Goal: Transaction & Acquisition: Purchase product/service

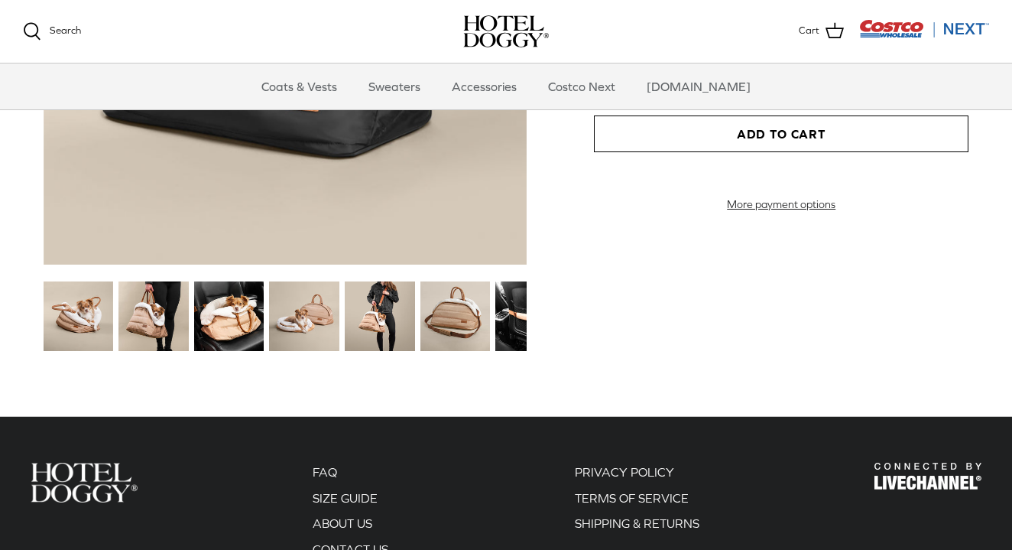
scroll to position [1818, 0]
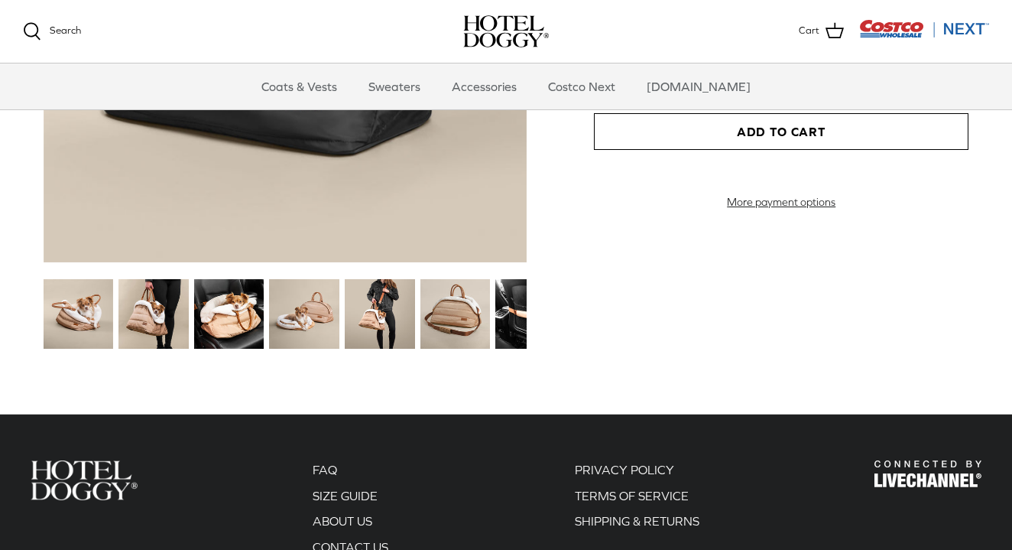
click at [287, 316] on img at bounding box center [304, 314] width 70 height 70
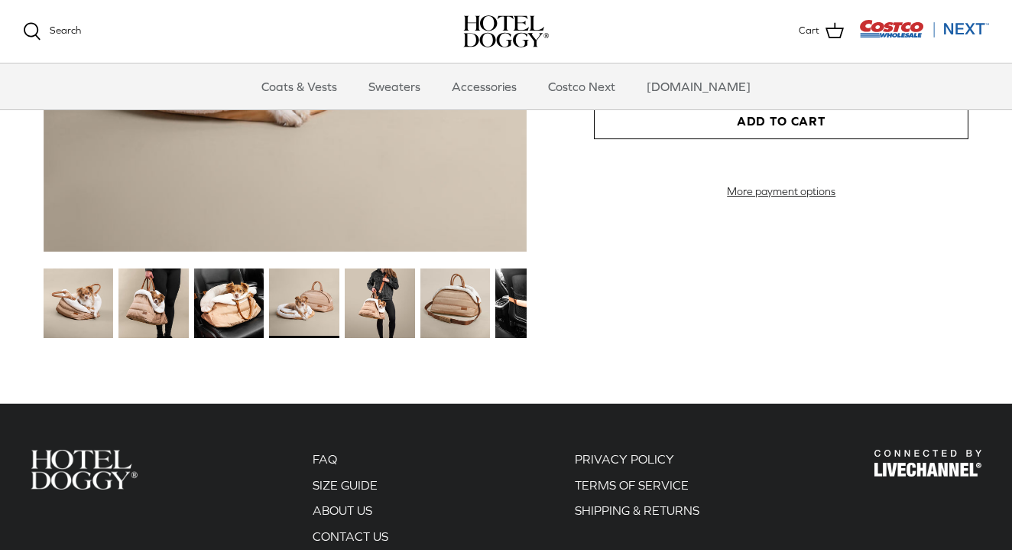
scroll to position [1831, 0]
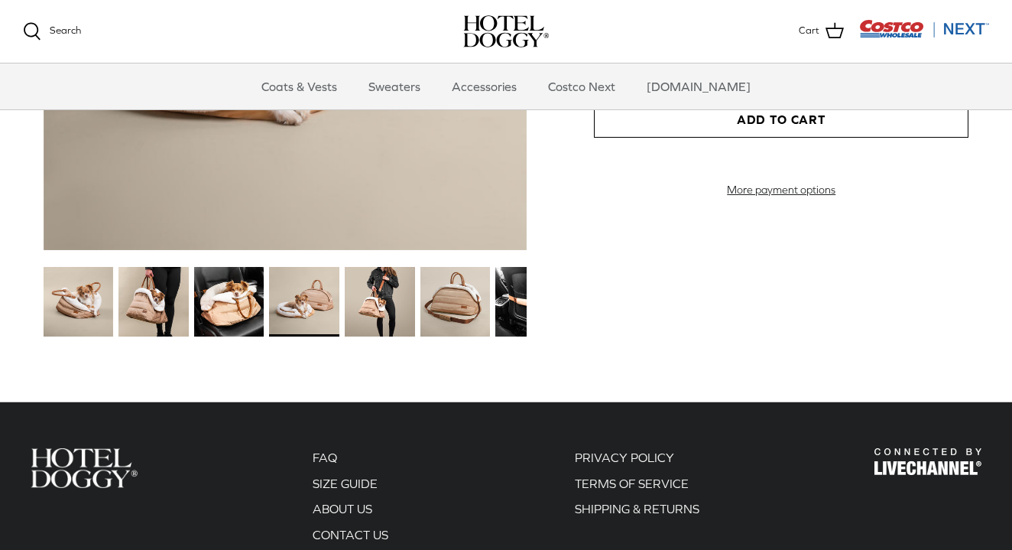
click at [379, 296] on img at bounding box center [380, 302] width 70 height 70
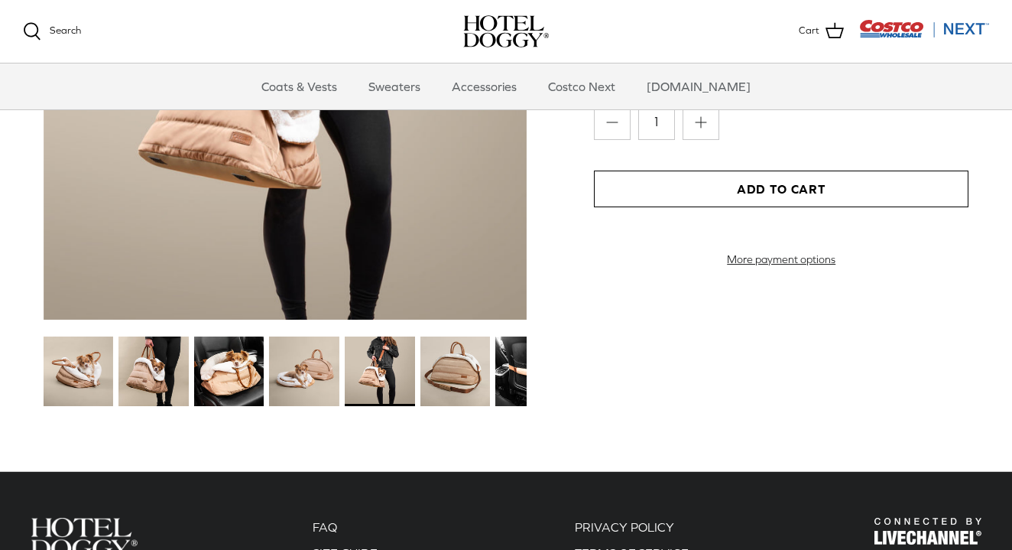
scroll to position [1782, 0]
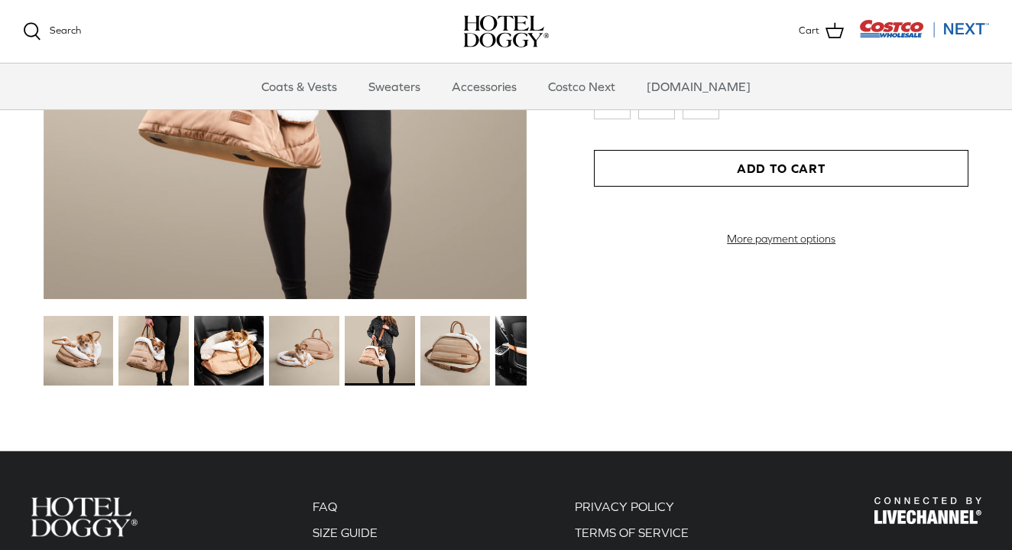
click at [150, 339] on img at bounding box center [153, 351] width 70 height 70
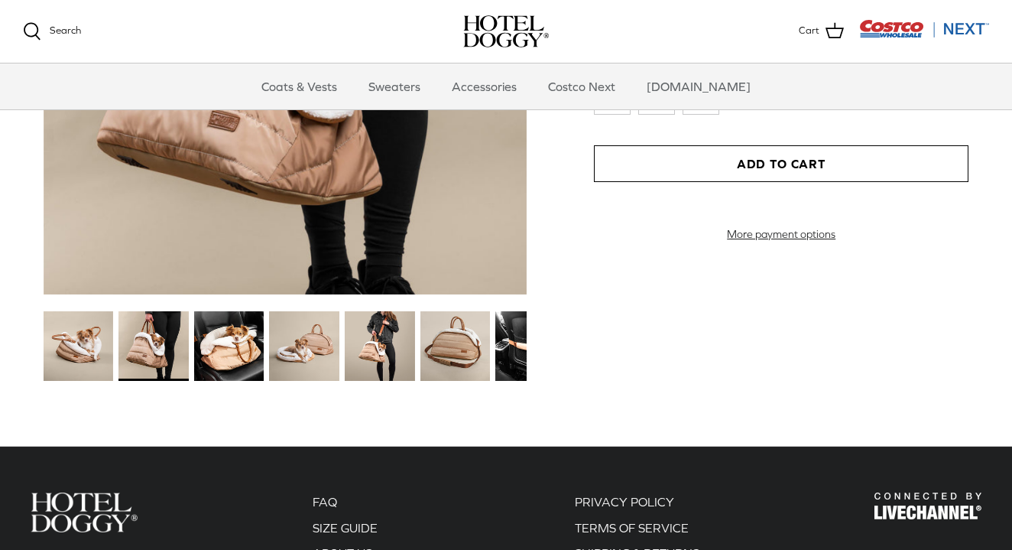
scroll to position [1945, 0]
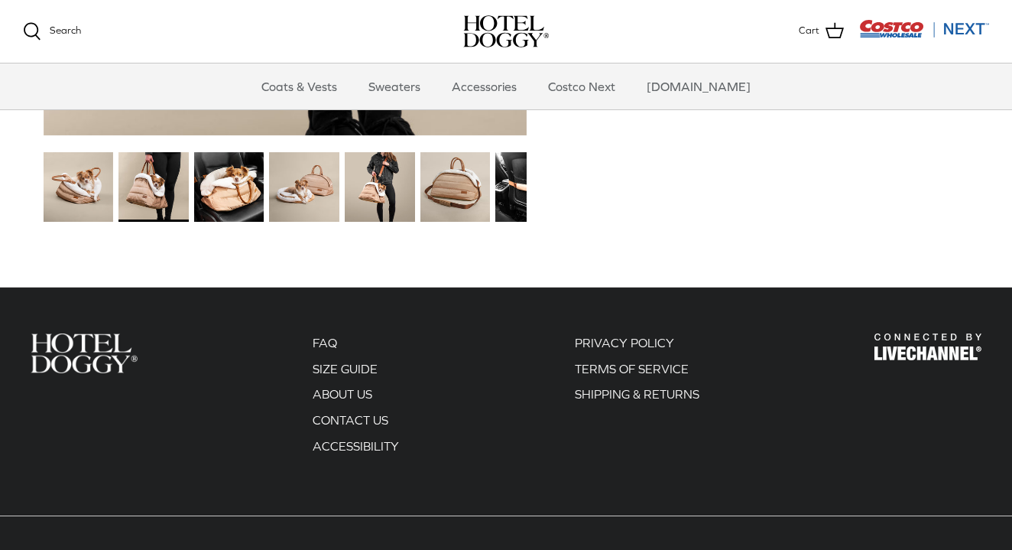
click at [467, 193] on img at bounding box center [455, 187] width 70 height 70
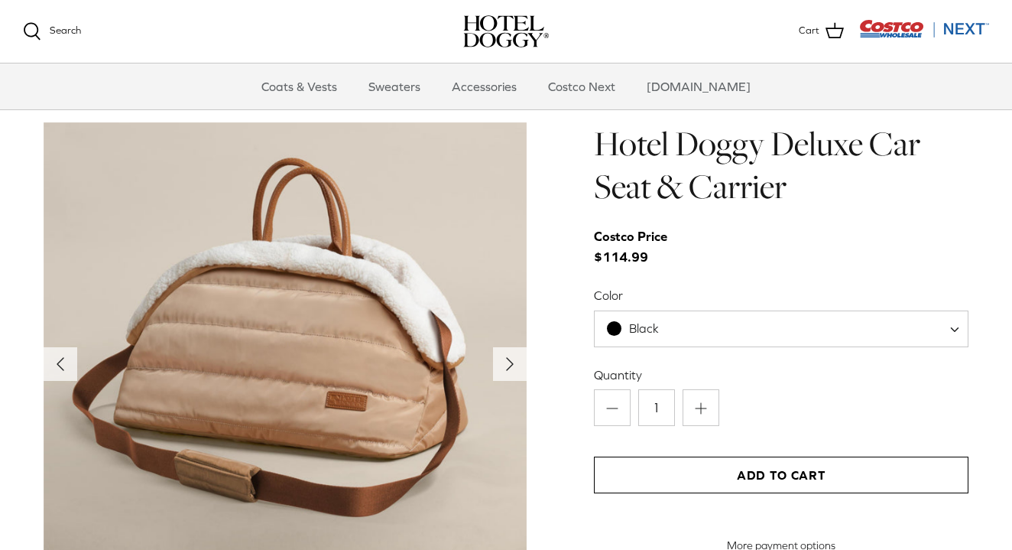
scroll to position [1498, 0]
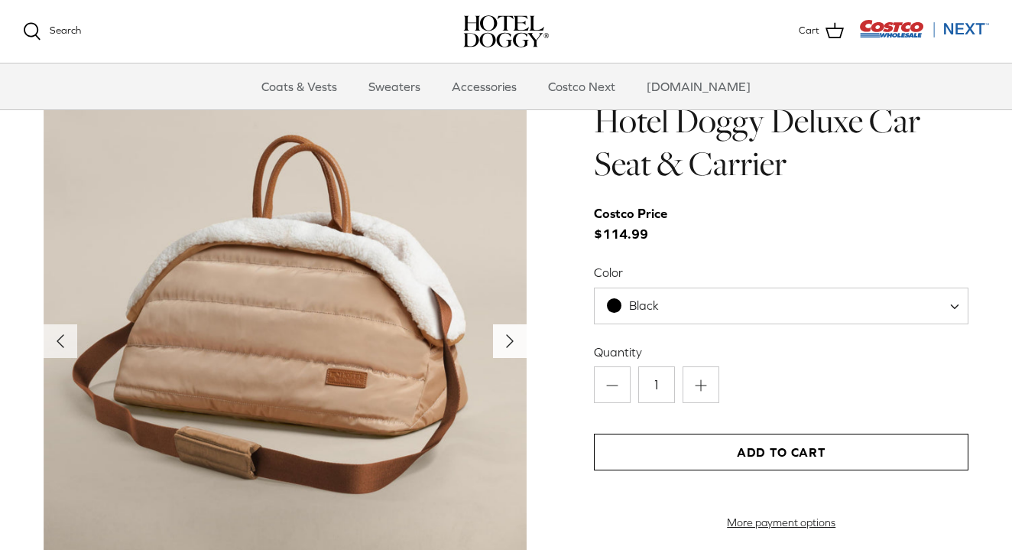
click at [506, 338] on icon "Right" at bounding box center [510, 341] width 24 height 24
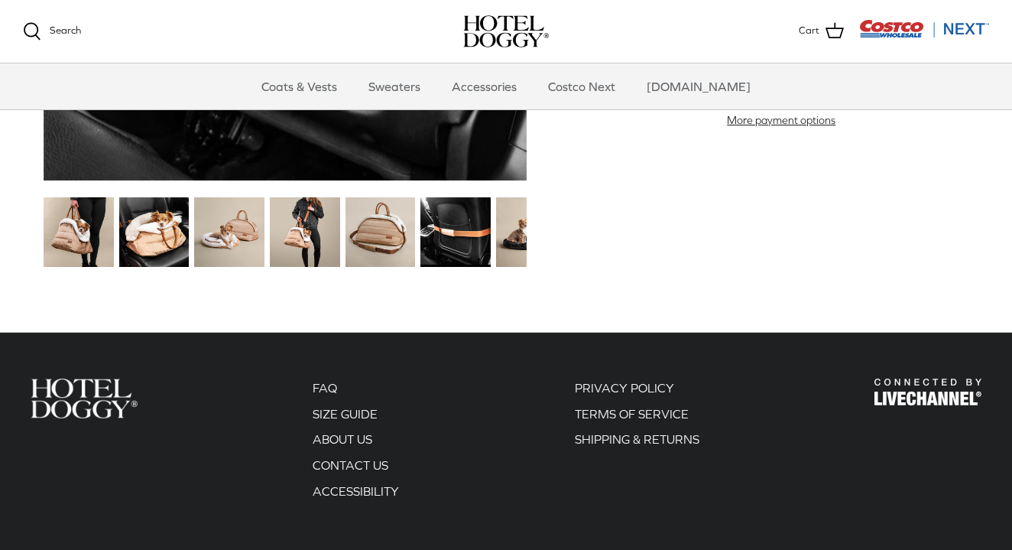
scroll to position [1903, 0]
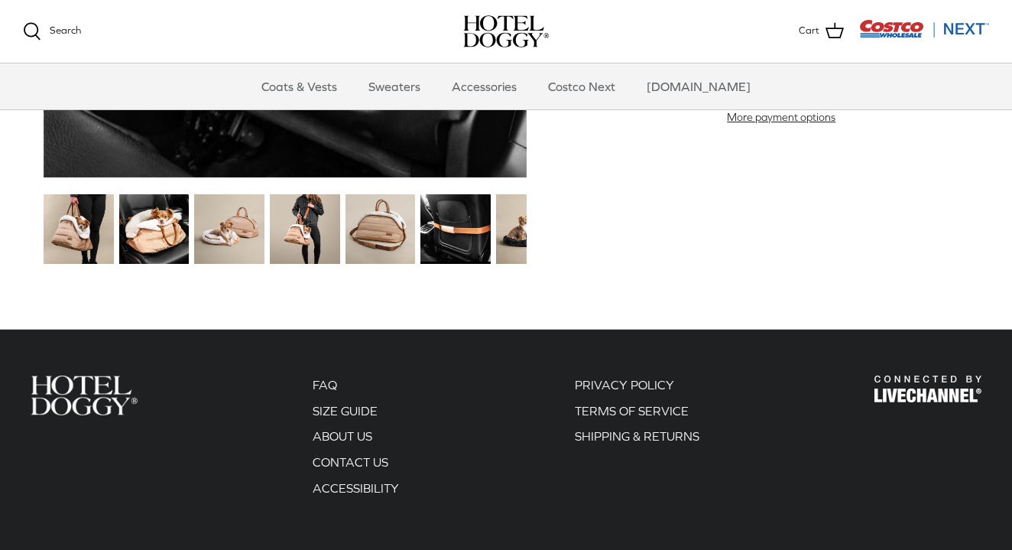
click at [523, 226] on img at bounding box center [531, 229] width 70 height 70
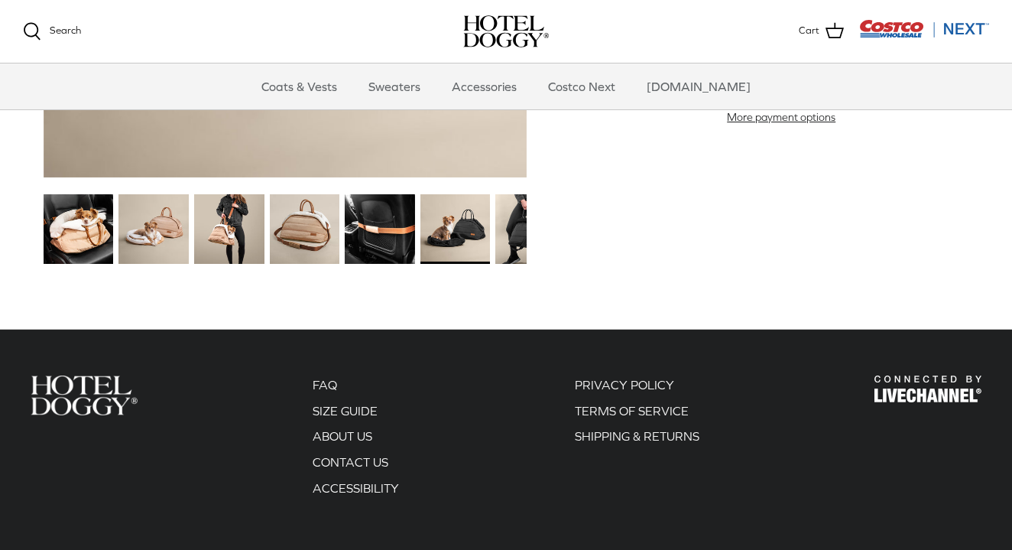
click at [449, 237] on img at bounding box center [455, 229] width 70 height 70
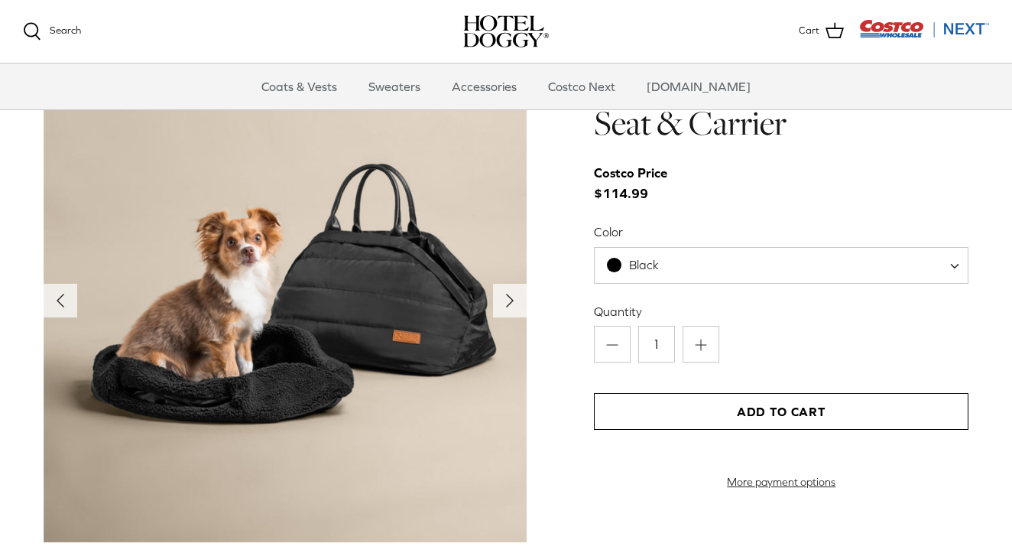
scroll to position [1487, 0]
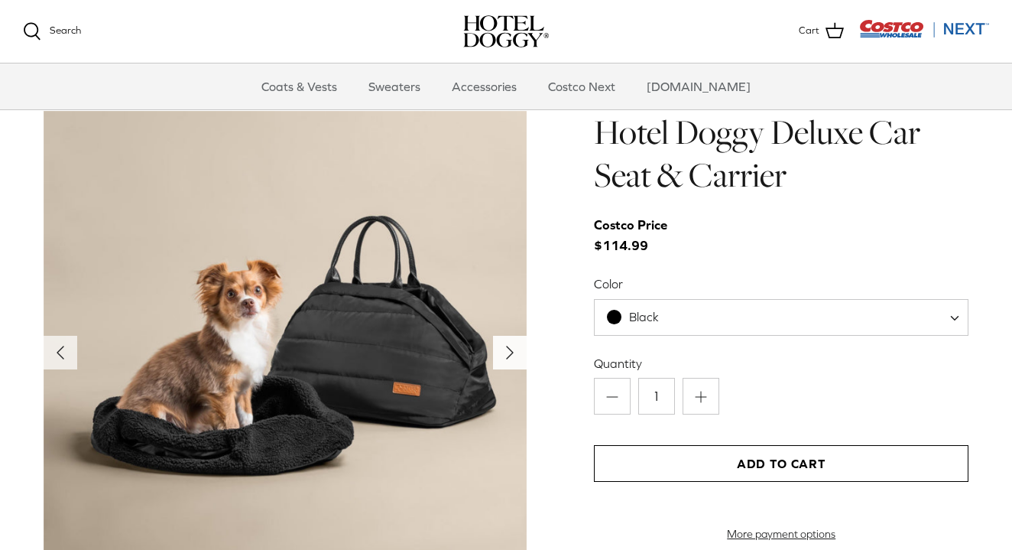
click at [513, 352] on icon "Right" at bounding box center [510, 352] width 24 height 24
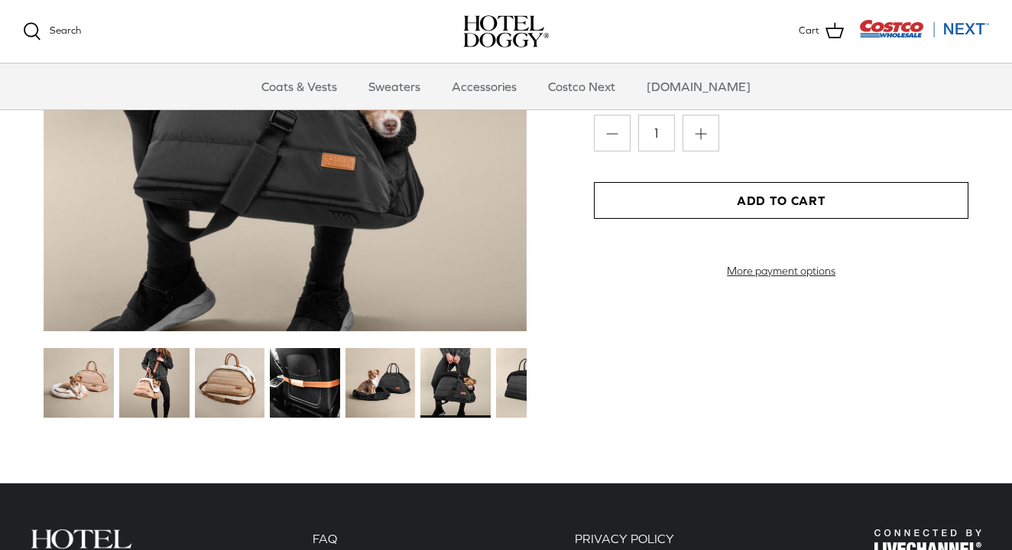
scroll to position [1750, 0]
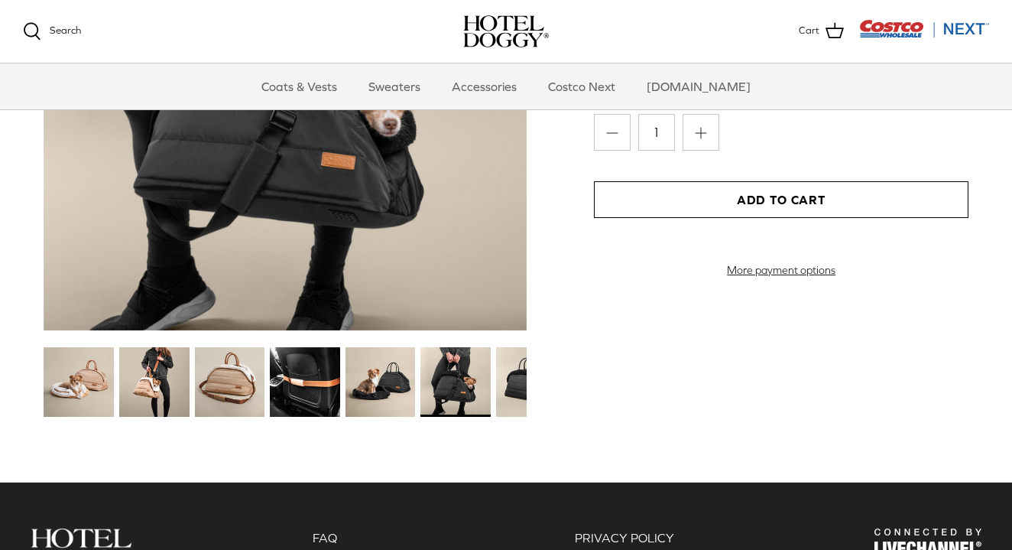
click at [214, 378] on img at bounding box center [230, 382] width 70 height 70
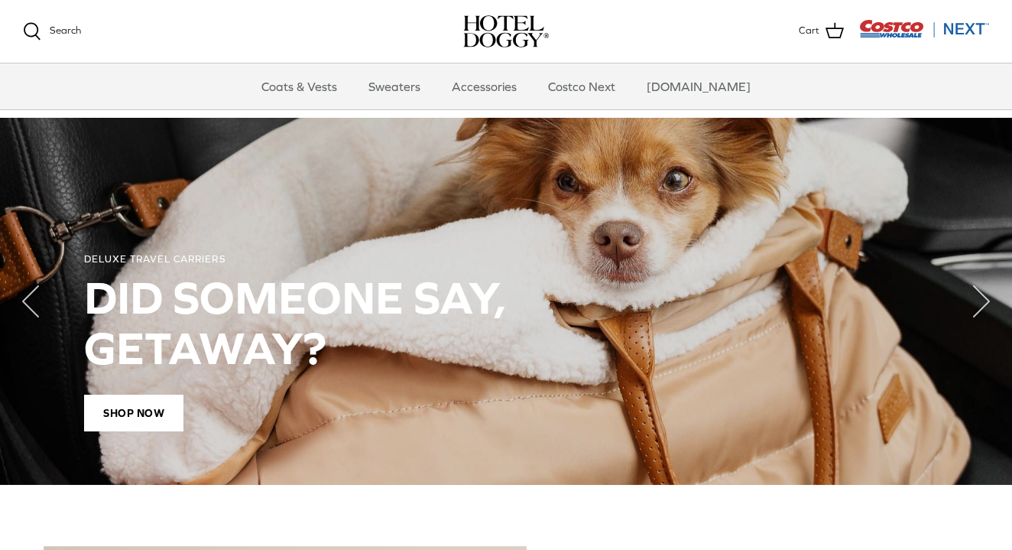
scroll to position [1049, 0]
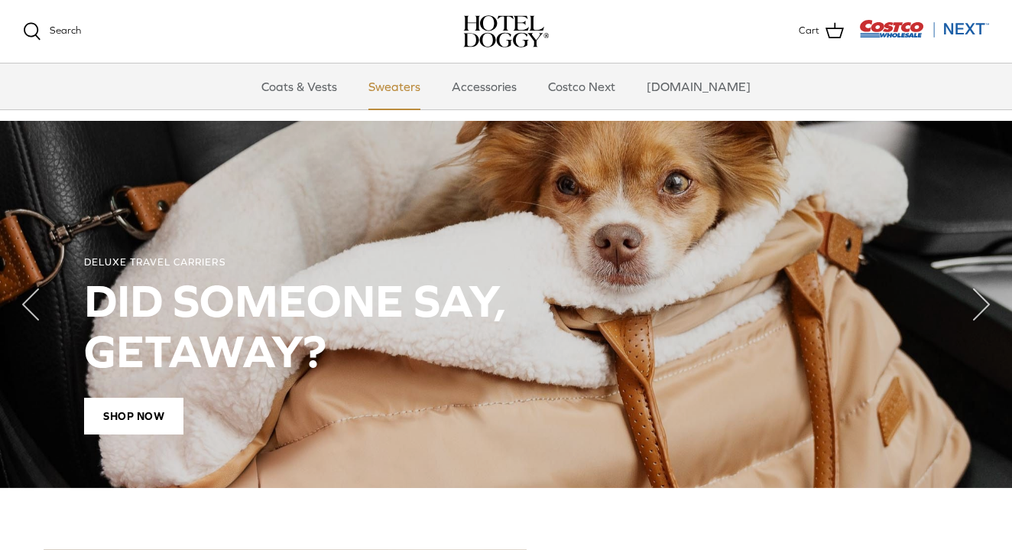
click at [406, 87] on link "Sweaters" at bounding box center [394, 86] width 79 height 46
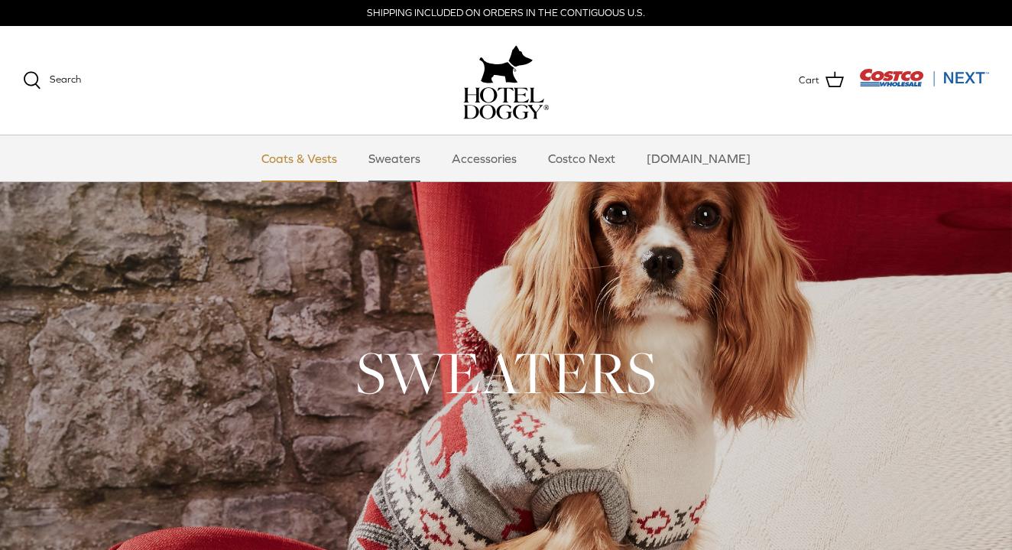
click at [321, 161] on link "Coats & Vests" at bounding box center [299, 158] width 103 height 46
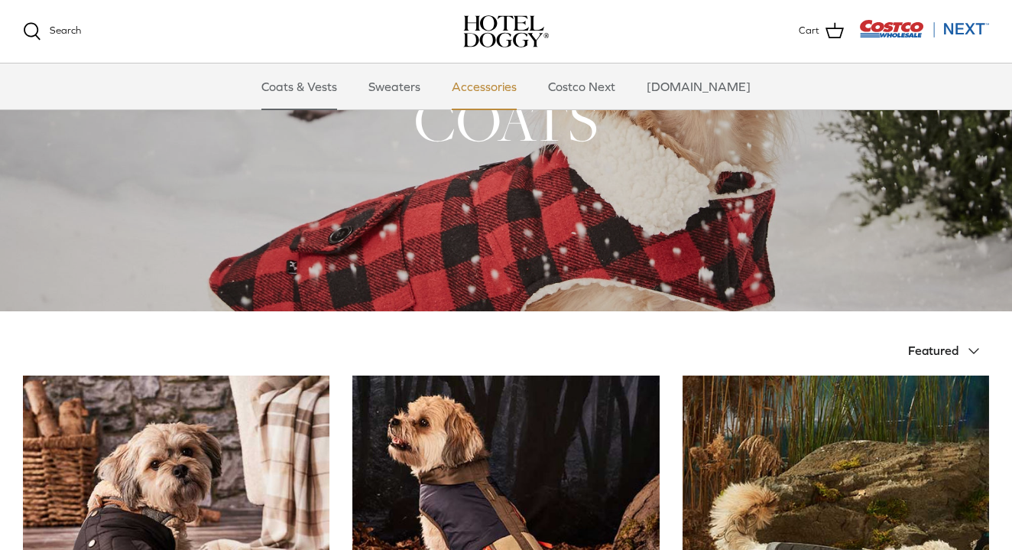
scroll to position [89, 0]
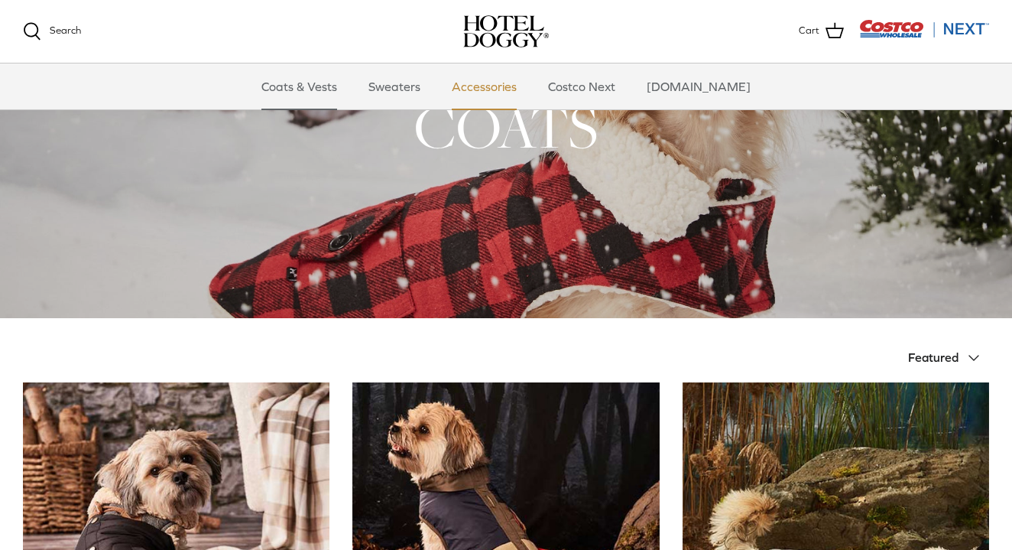
click at [521, 90] on link "Accessories" at bounding box center [484, 86] width 92 height 46
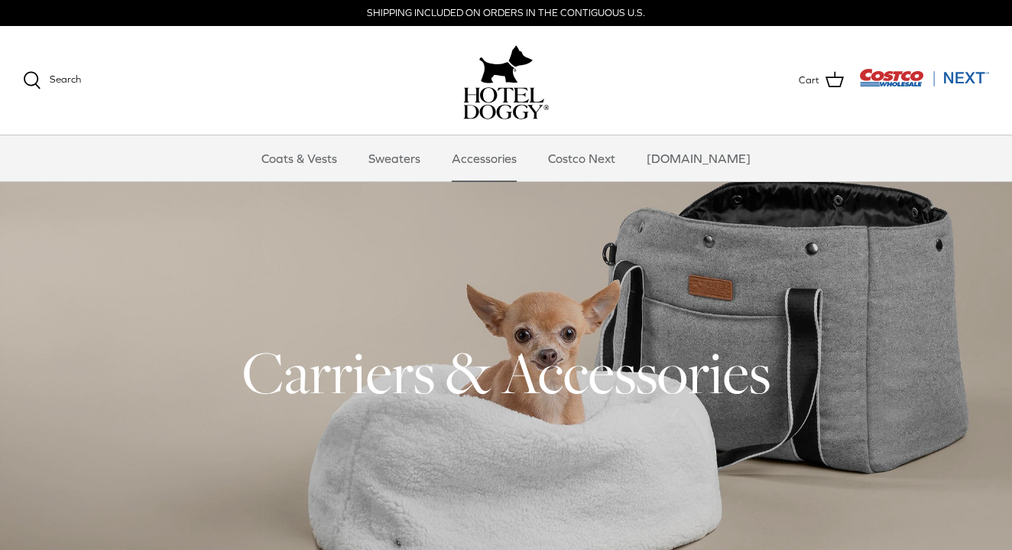
click at [953, 75] on img "Costco Next" at bounding box center [924, 77] width 130 height 19
